Goal: Information Seeking & Learning: Learn about a topic

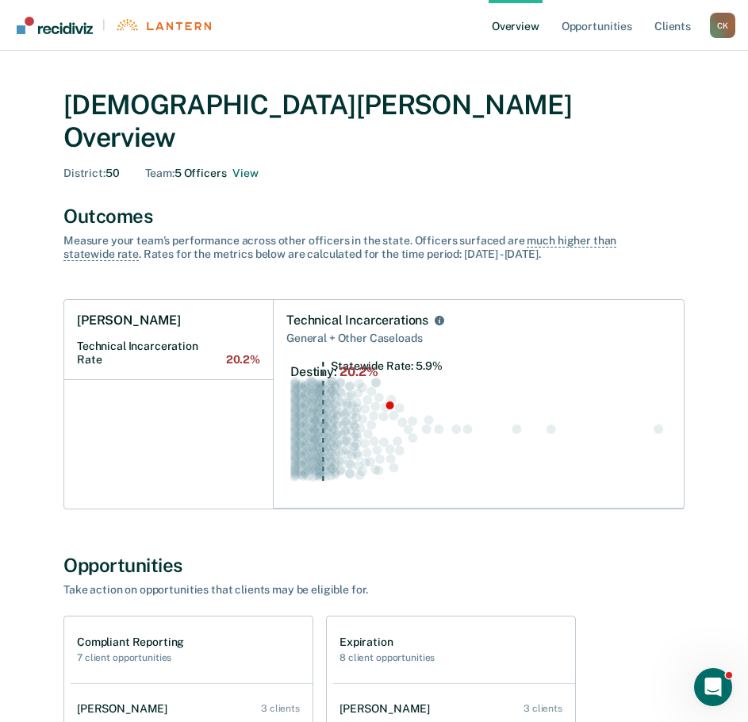
click at [621, 152] on div "[PERSON_NAME] Overview District : 50 Team : 5 Officers View" at bounding box center [373, 131] width 621 height 122
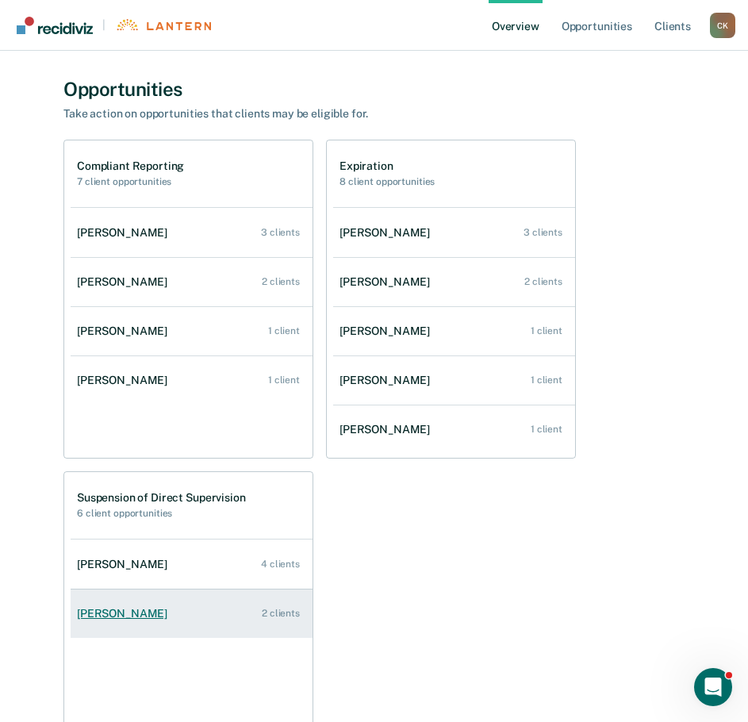
scroll to position [607, 0]
